Goal: Find contact information: Find contact information

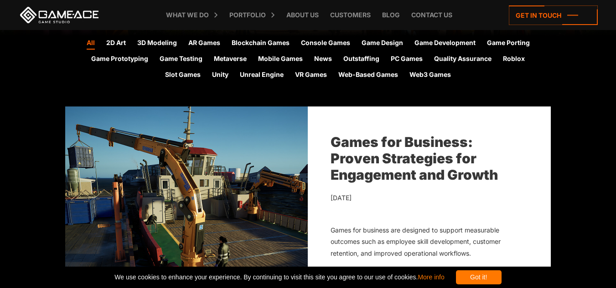
click at [499, 274] on div "Got it!" at bounding box center [479, 278] width 46 height 14
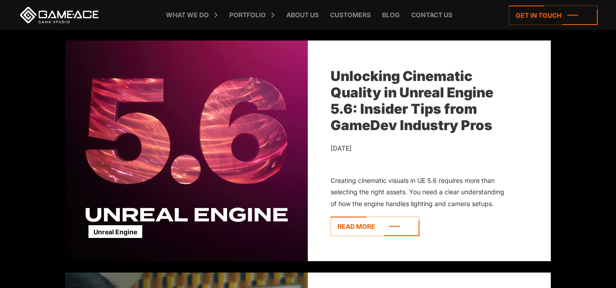
scroll to position [1183, 0]
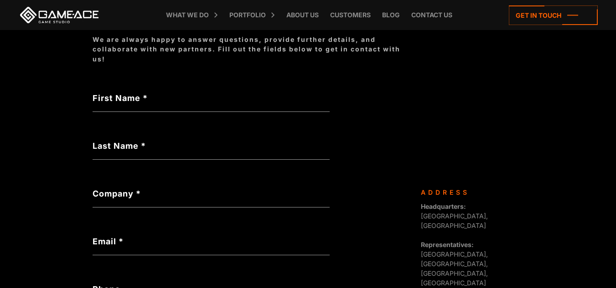
scroll to position [138, 0]
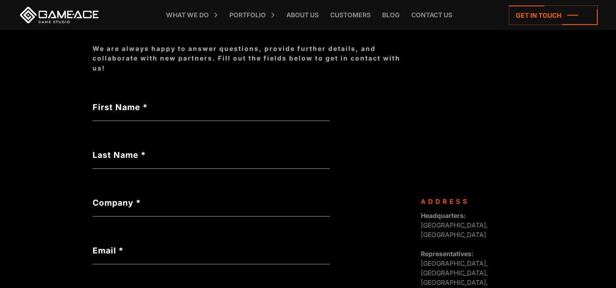
click at [171, 107] on label "First Name *" at bounding box center [211, 107] width 237 height 12
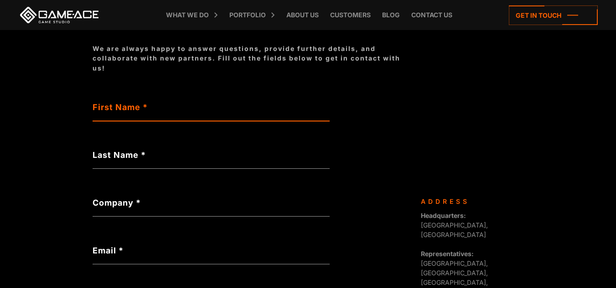
click at [171, 107] on input "First Name *" at bounding box center [211, 110] width 237 height 21
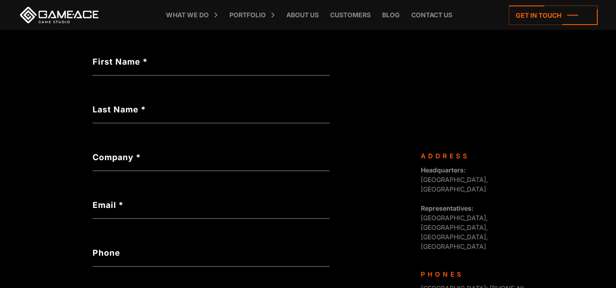
click at [157, 153] on label "Company *" at bounding box center [211, 157] width 237 height 12
click at [157, 153] on input "Company *" at bounding box center [211, 160] width 237 height 21
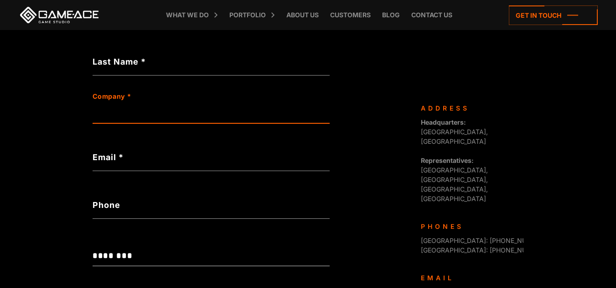
scroll to position [275, 0]
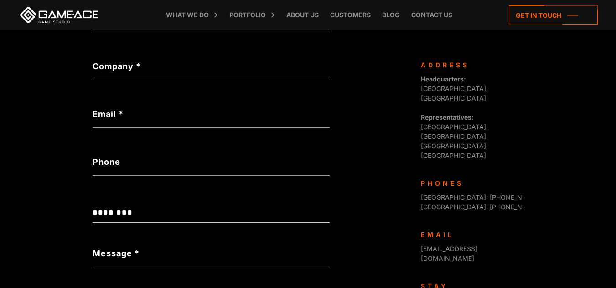
click at [155, 146] on form "**********" at bounding box center [211, 185] width 237 height 442
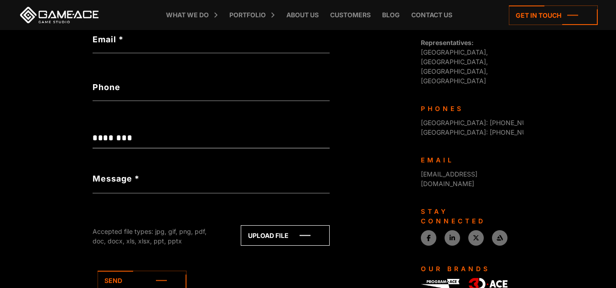
scroll to position [366, 0]
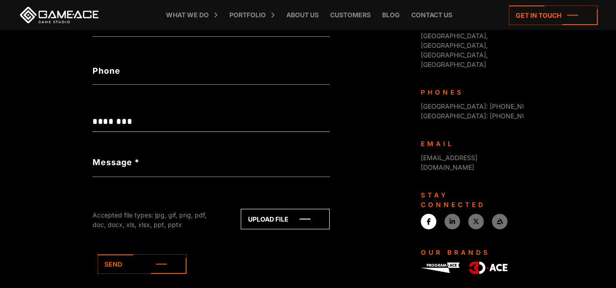
click at [425, 214] on link at bounding box center [428, 221] width 15 height 15
